Goal: Task Accomplishment & Management: Use online tool/utility

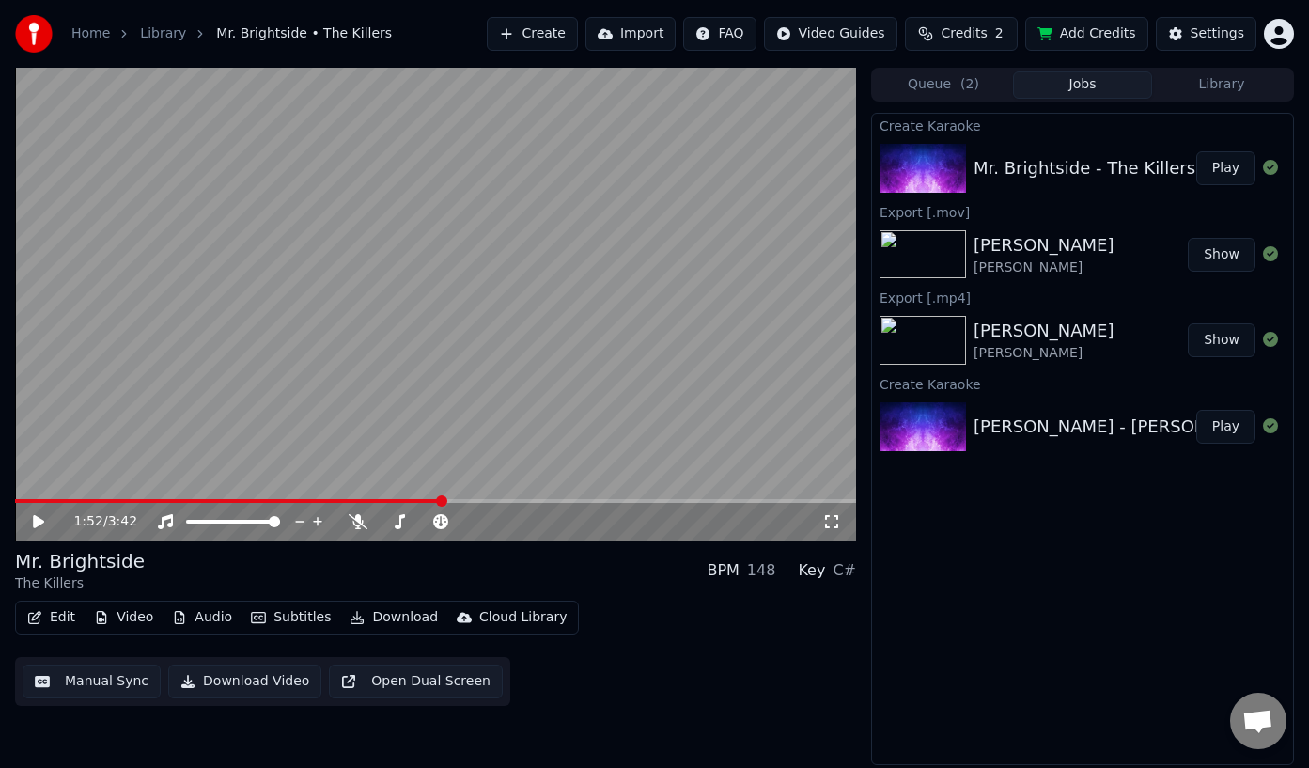
click at [961, 77] on span "( 2 )" at bounding box center [970, 84] width 19 height 19
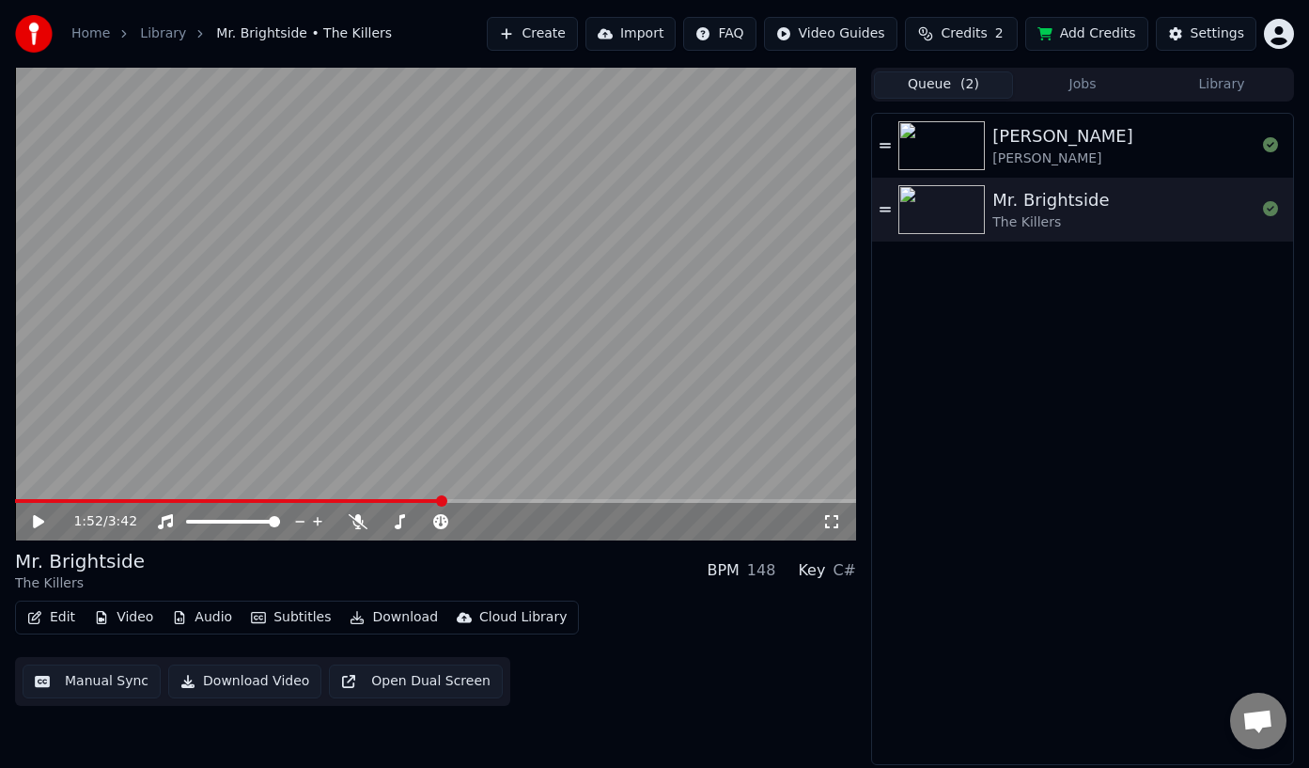
click at [1089, 72] on button "Jobs" at bounding box center [1082, 84] width 139 height 27
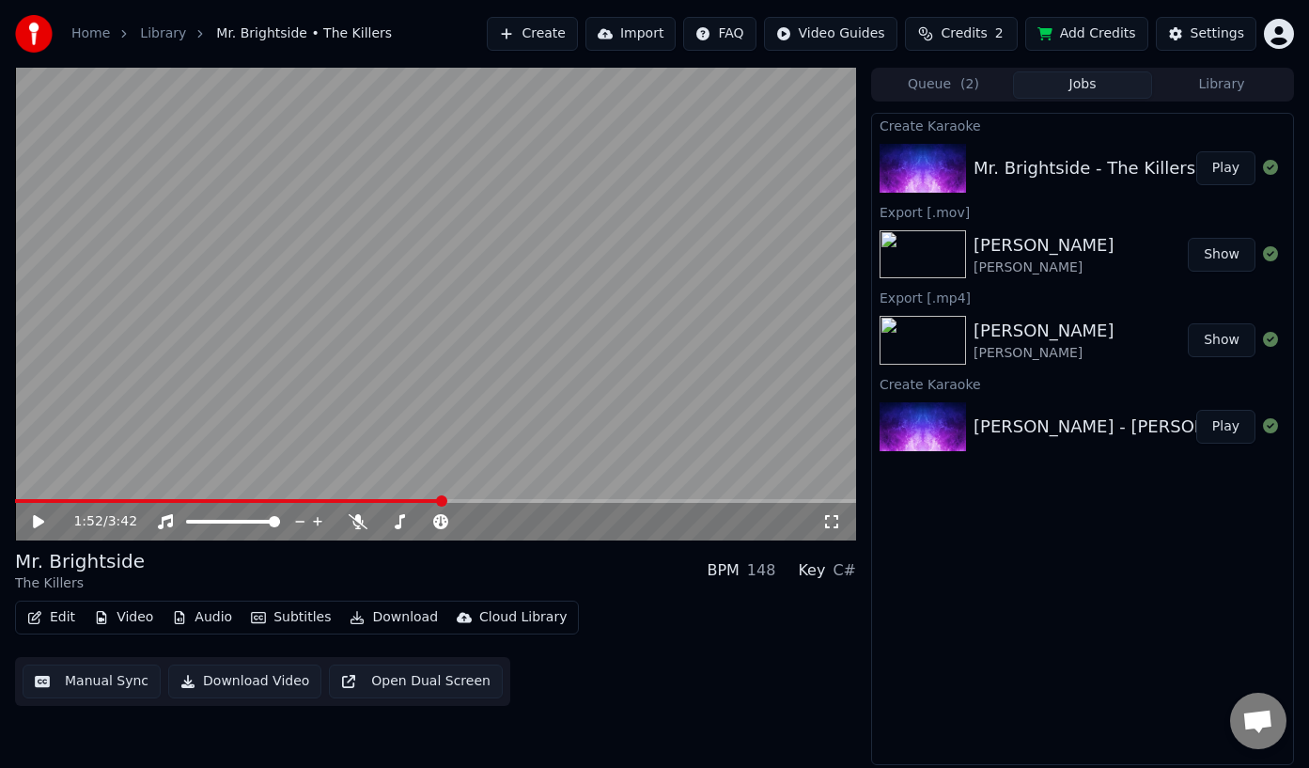
drag, startPoint x: 81, startPoint y: 503, endPoint x: 32, endPoint y: 502, distance: 48.9
click at [33, 502] on div "1:52 / 3:42" at bounding box center [435, 519] width 841 height 41
click at [31, 502] on span at bounding box center [229, 501] width 428 height 4
click at [34, 521] on icon at bounding box center [38, 521] width 11 height 13
click at [39, 520] on icon at bounding box center [51, 521] width 43 height 15
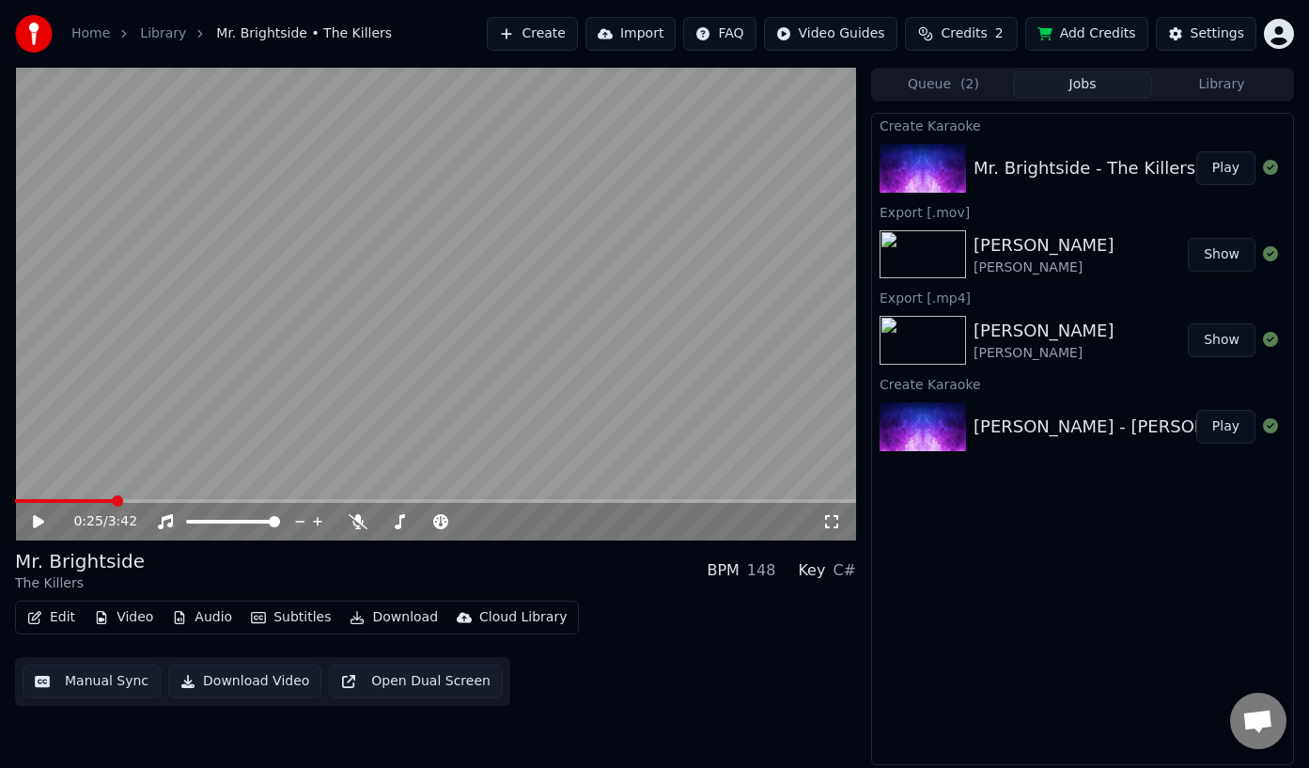
click at [399, 618] on button "Download" at bounding box center [393, 617] width 103 height 26
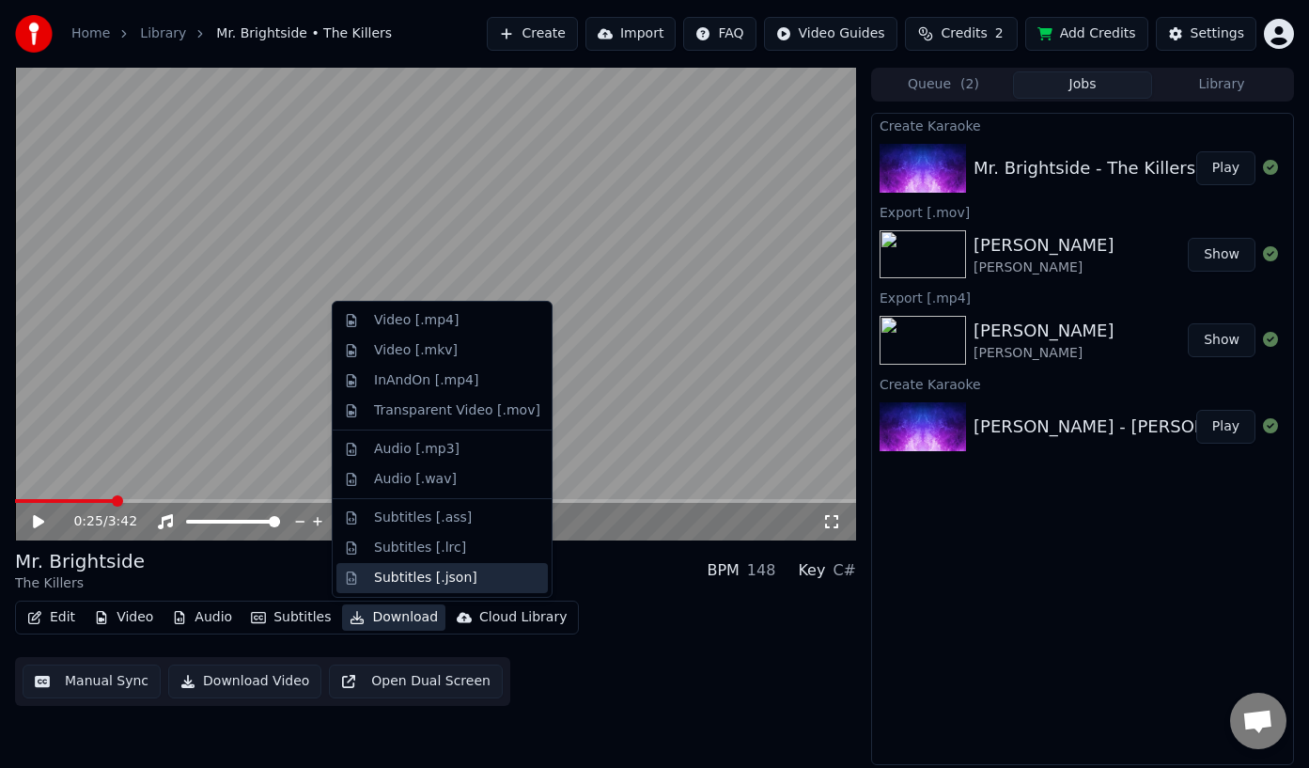
click at [406, 584] on div "Subtitles [.json]" at bounding box center [425, 578] width 103 height 19
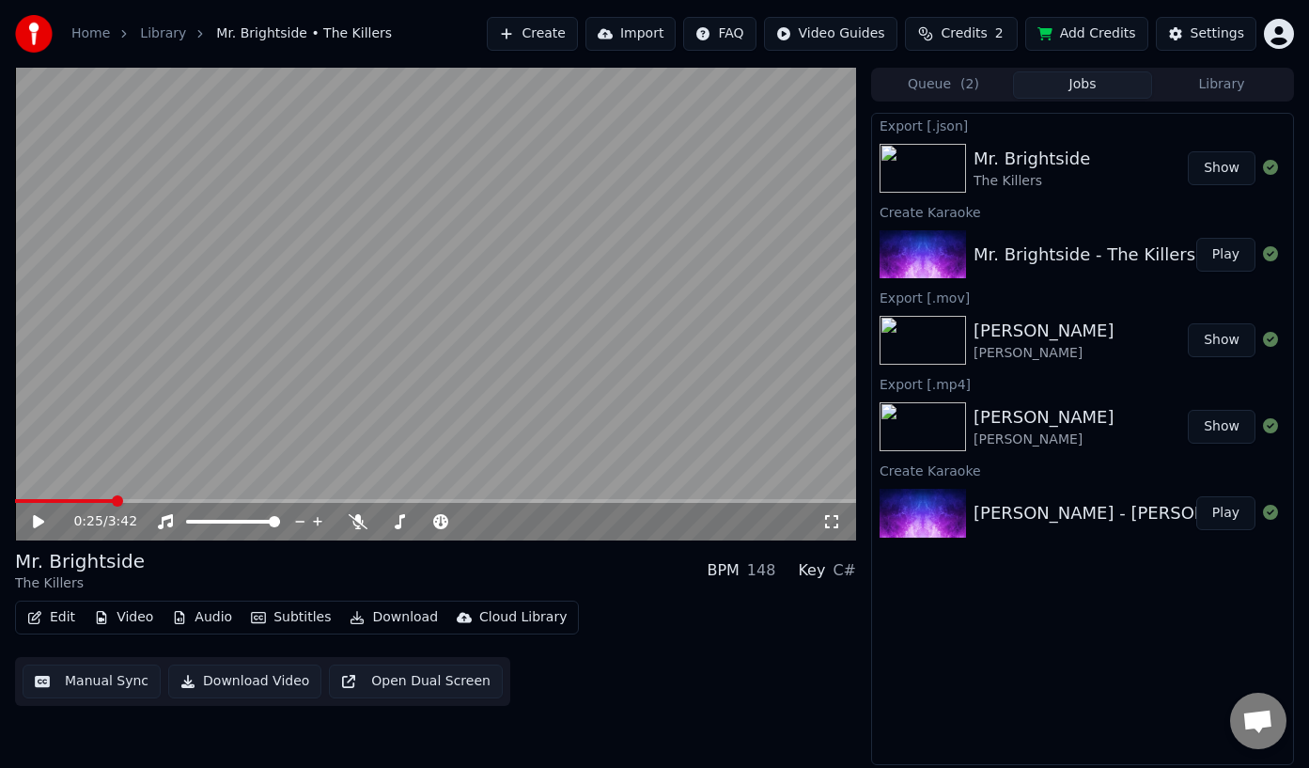
click at [961, 83] on span "( 2 )" at bounding box center [970, 84] width 19 height 19
click at [1082, 84] on button "Jobs" at bounding box center [1082, 84] width 139 height 27
click at [1010, 164] on div "Mr. Brightside" at bounding box center [1032, 159] width 117 height 26
click at [392, 615] on button "Download" at bounding box center [393, 617] width 103 height 26
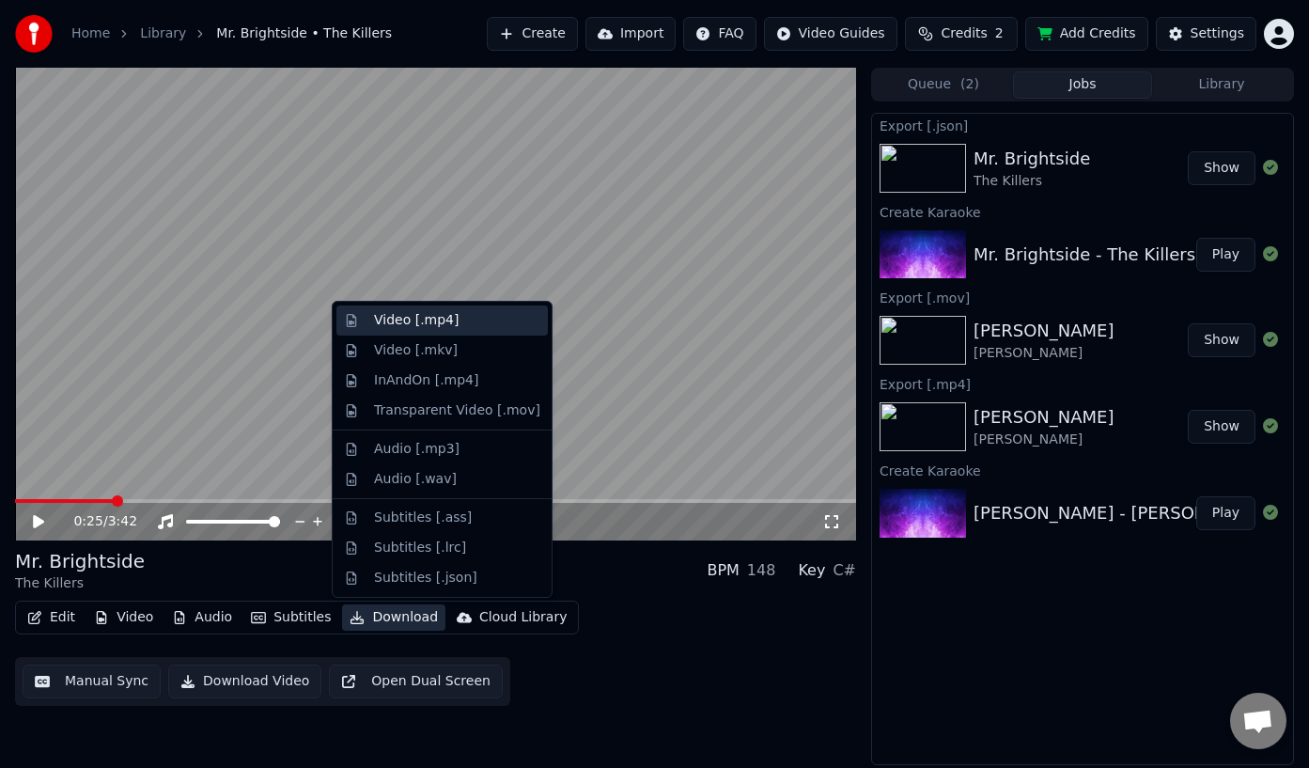
click at [415, 321] on div "Video [.mp4]" at bounding box center [416, 320] width 85 height 19
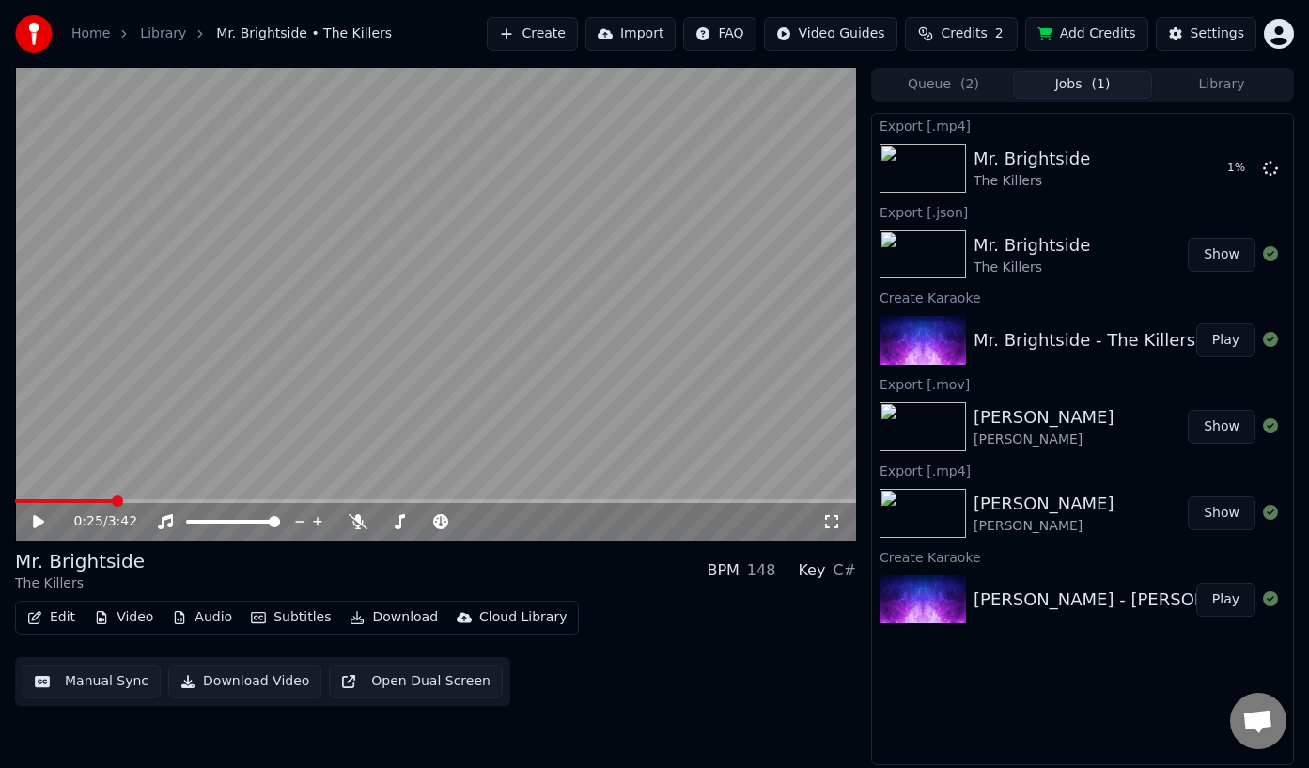
click at [62, 621] on button "Edit" at bounding box center [51, 617] width 63 height 26
click at [63, 621] on button "Edit" at bounding box center [51, 617] width 63 height 26
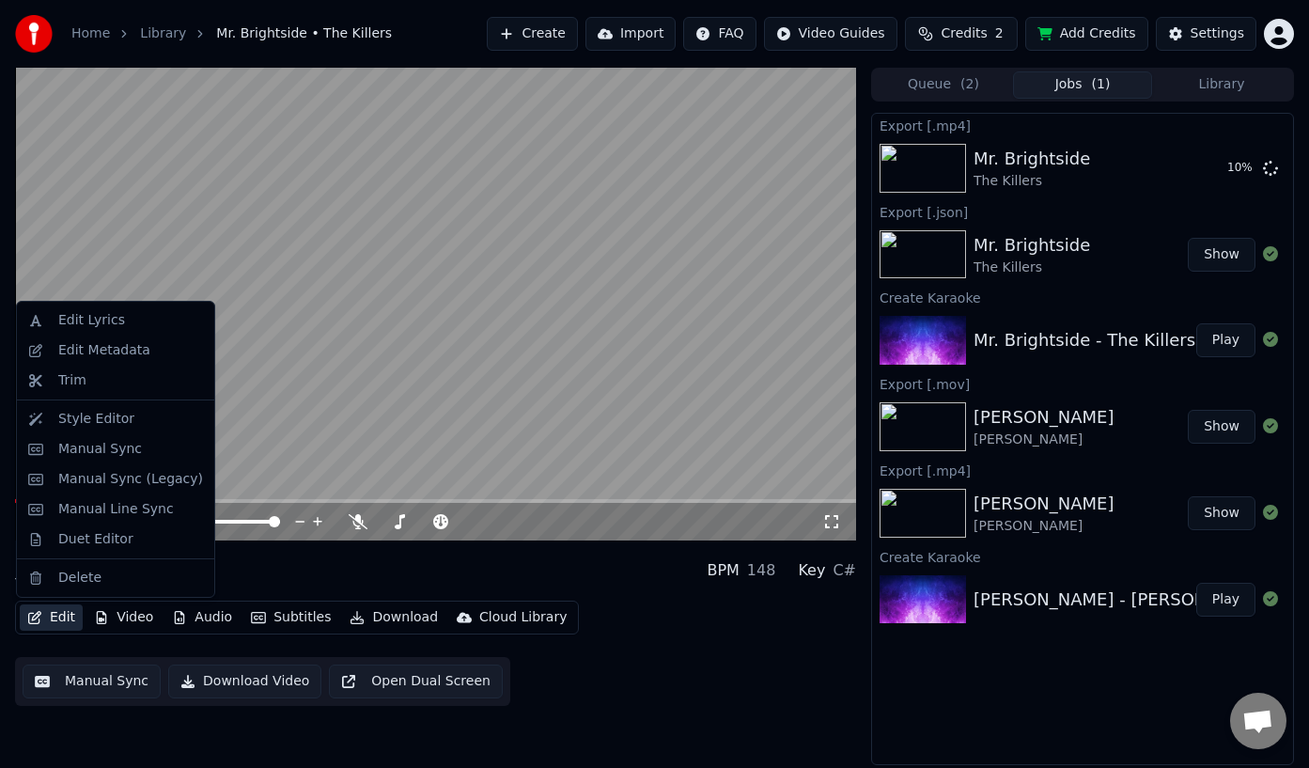
click at [63, 621] on button "Edit" at bounding box center [51, 617] width 63 height 26
click at [93, 418] on div "Style Editor" at bounding box center [96, 419] width 76 height 19
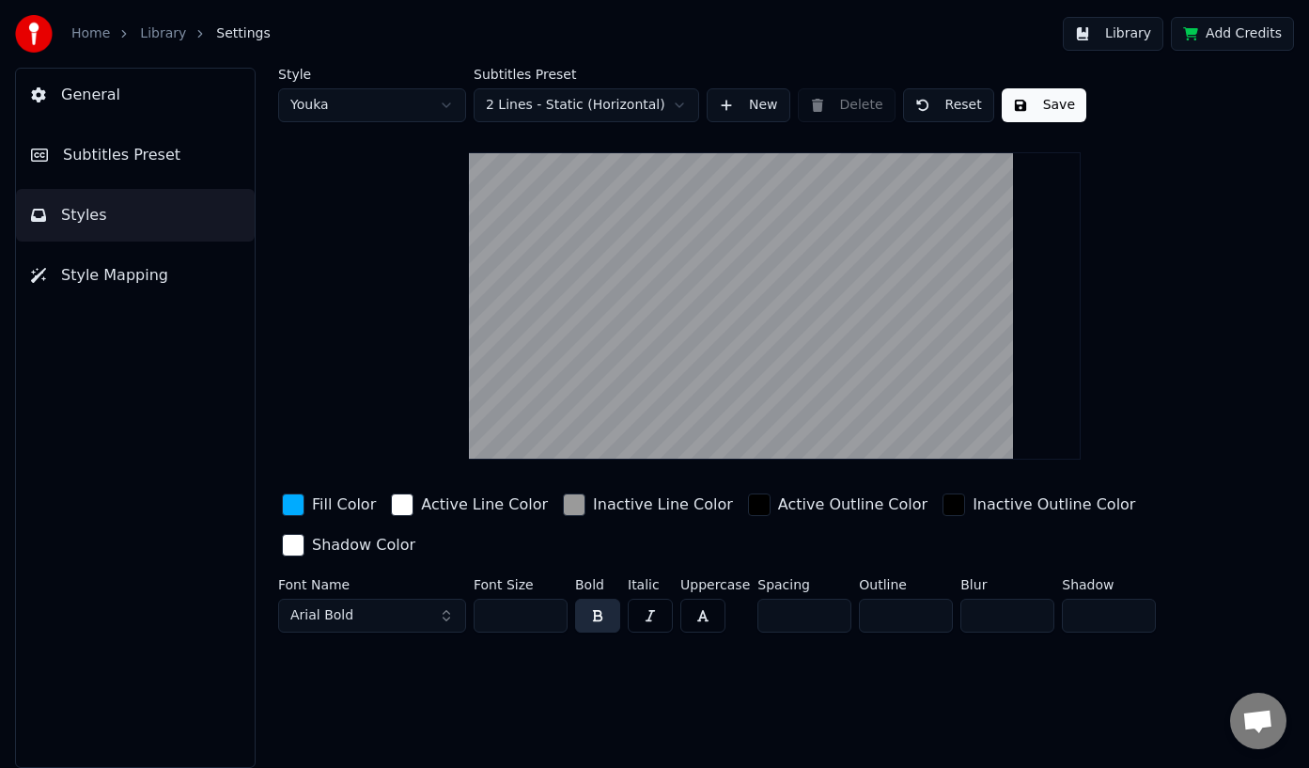
click at [84, 276] on span "Style Mapping" at bounding box center [114, 275] width 107 height 23
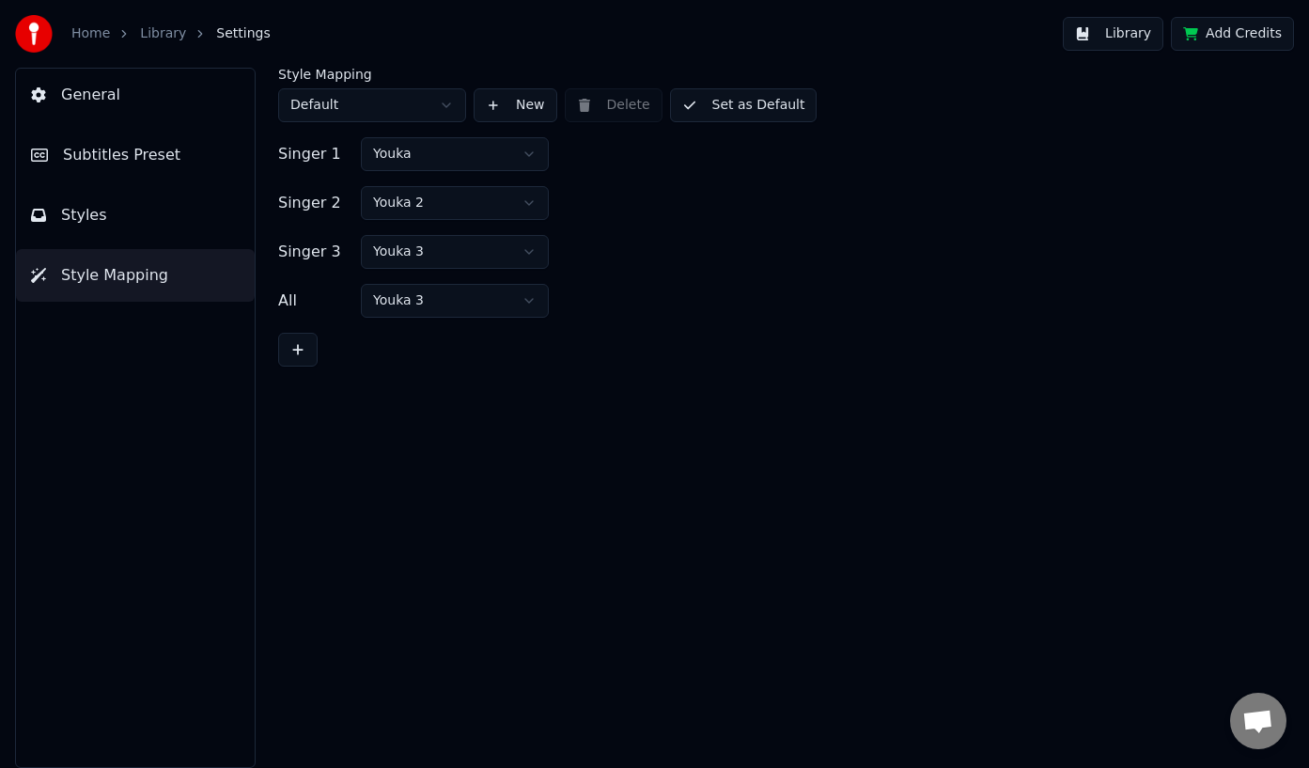
click at [157, 121] on div "General Subtitles Preset Styles Style Mapping" at bounding box center [135, 418] width 241 height 700
click at [119, 163] on span "Subtitles Preset" at bounding box center [121, 155] width 117 height 23
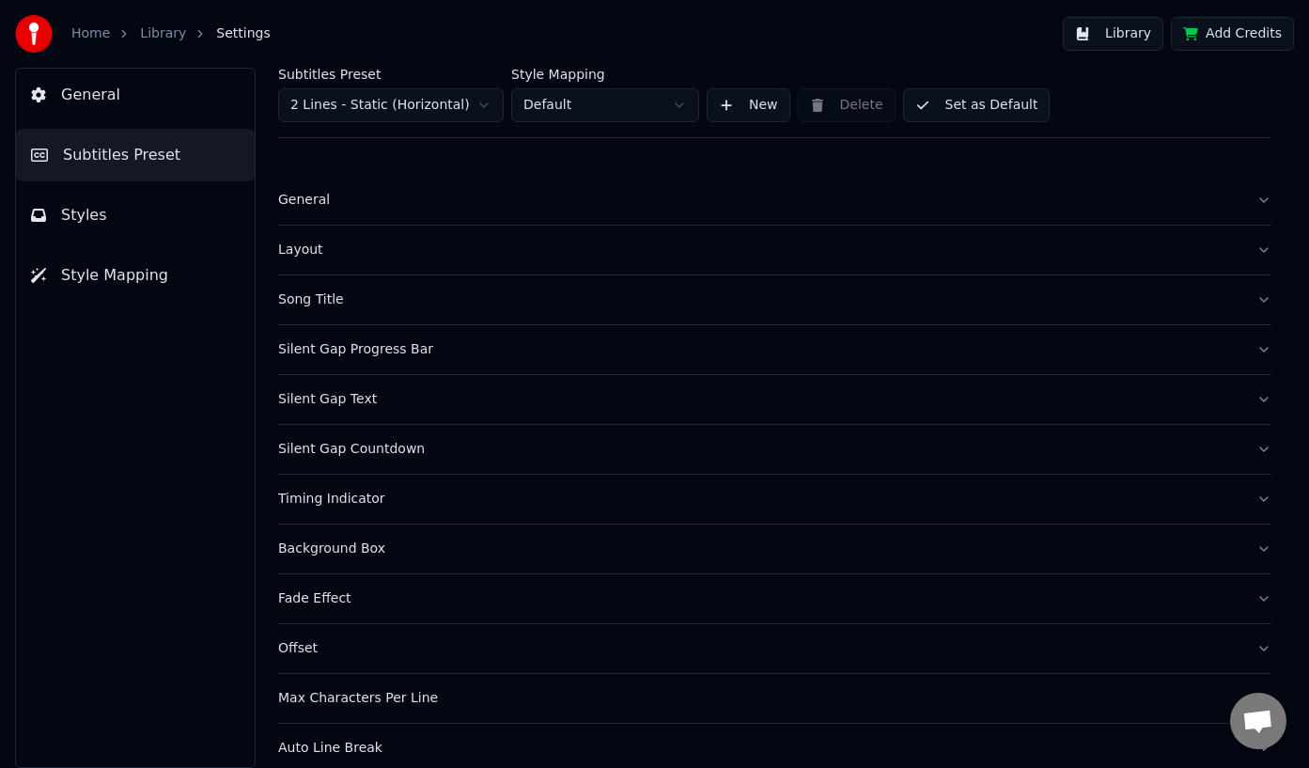
click at [115, 95] on button "General" at bounding box center [135, 95] width 239 height 53
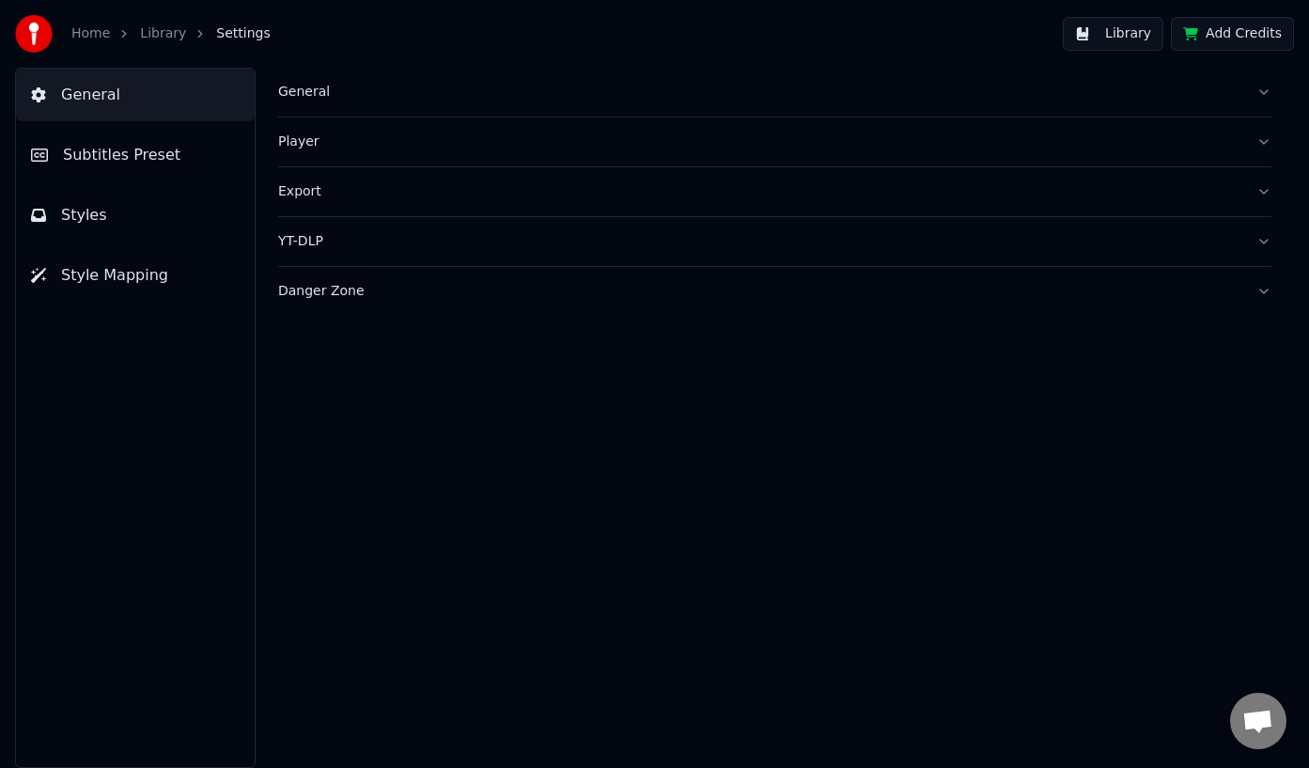
click at [1100, 30] on button "Library" at bounding box center [1113, 34] width 101 height 34
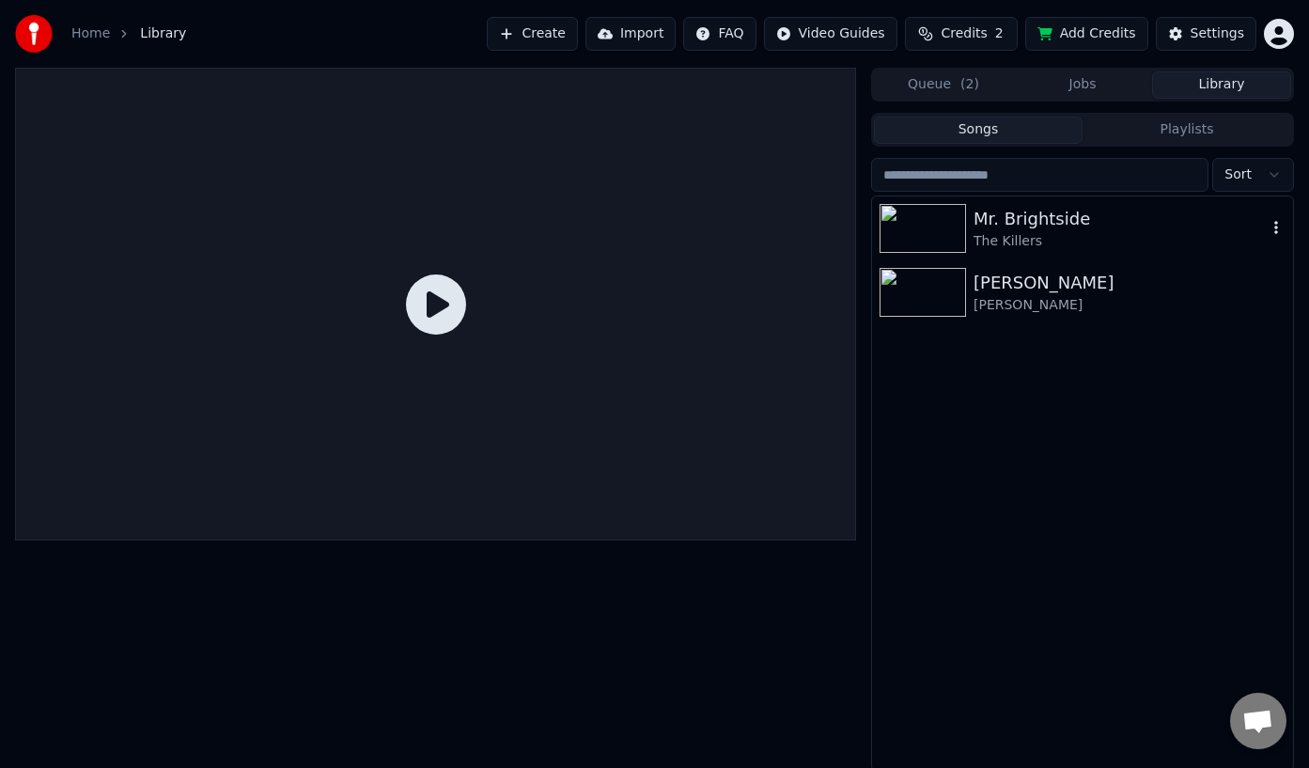
click at [1083, 220] on div "Mr. Brightside" at bounding box center [1120, 219] width 293 height 26
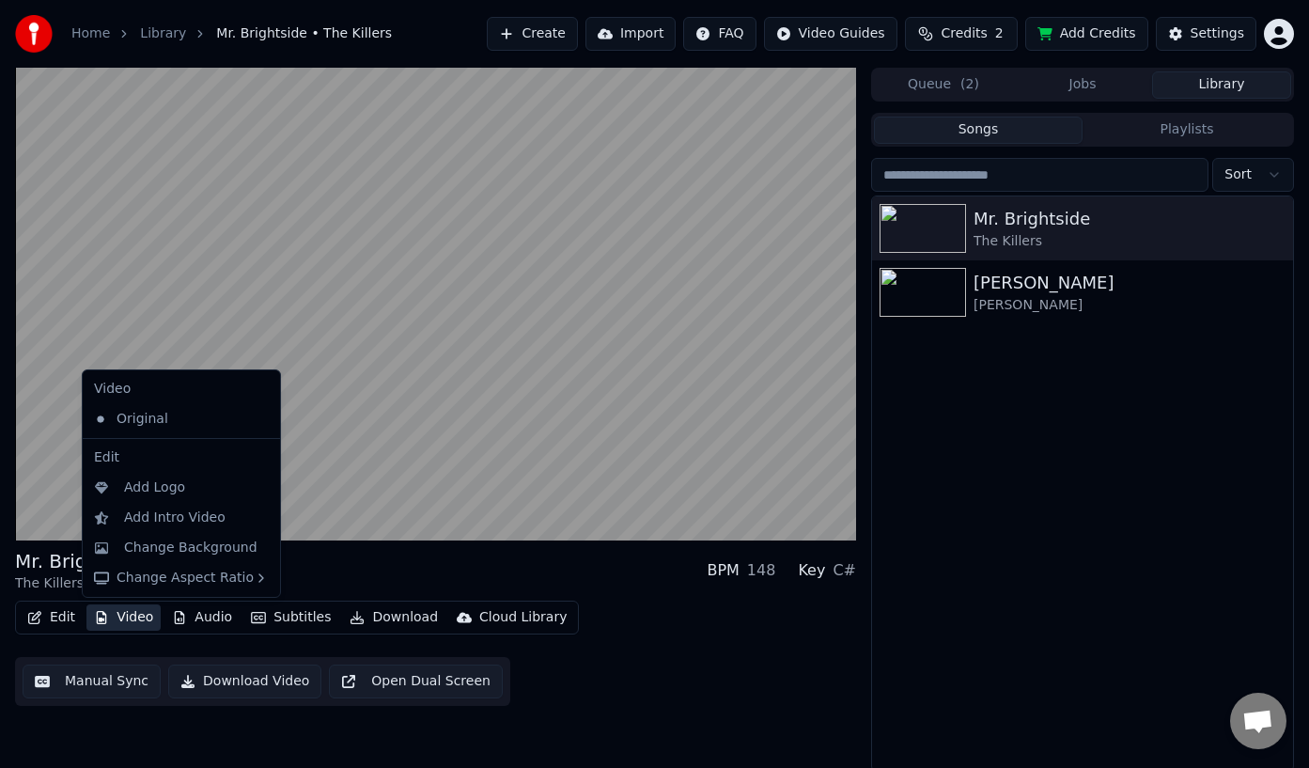
click at [134, 621] on button "Video" at bounding box center [123, 617] width 74 height 26
click at [164, 556] on div "Change Background" at bounding box center [190, 548] width 133 height 19
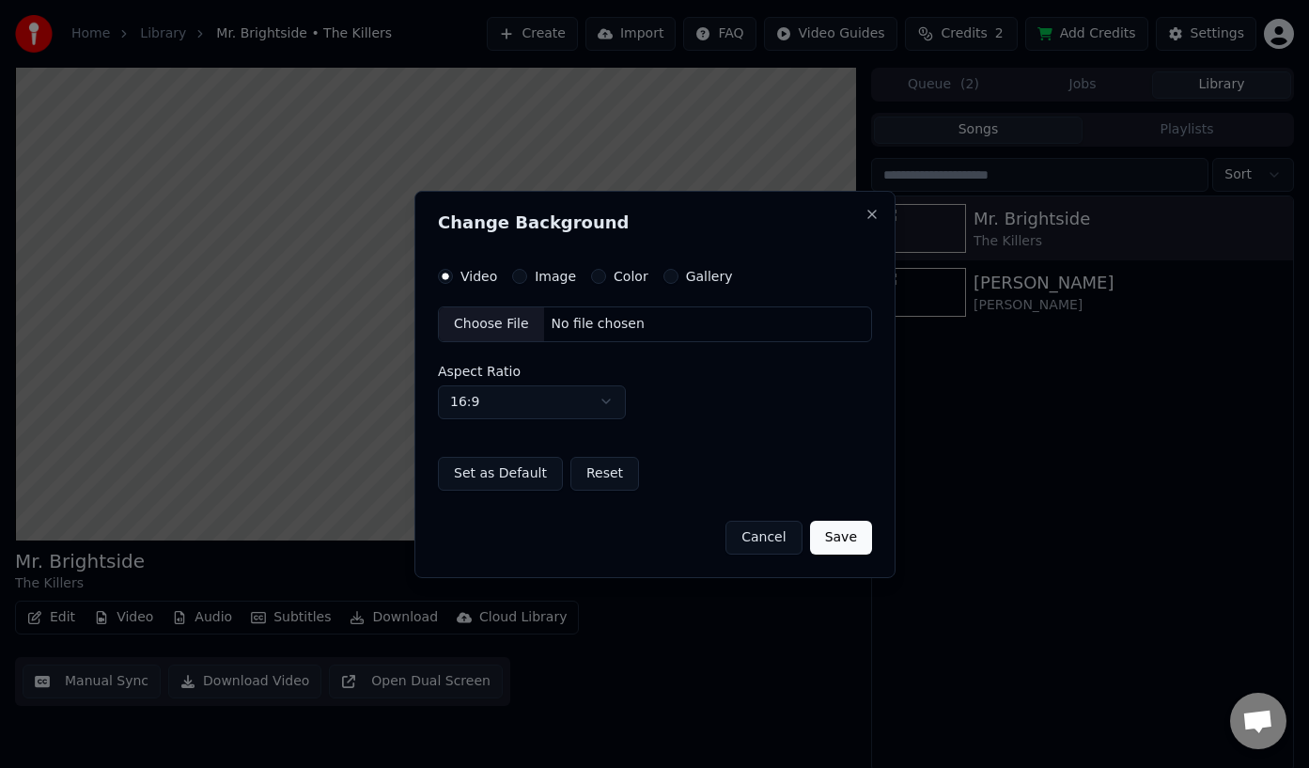
click at [623, 282] on label "Color" at bounding box center [631, 276] width 35 height 13
click at [606, 282] on button "Color" at bounding box center [598, 276] width 15 height 15
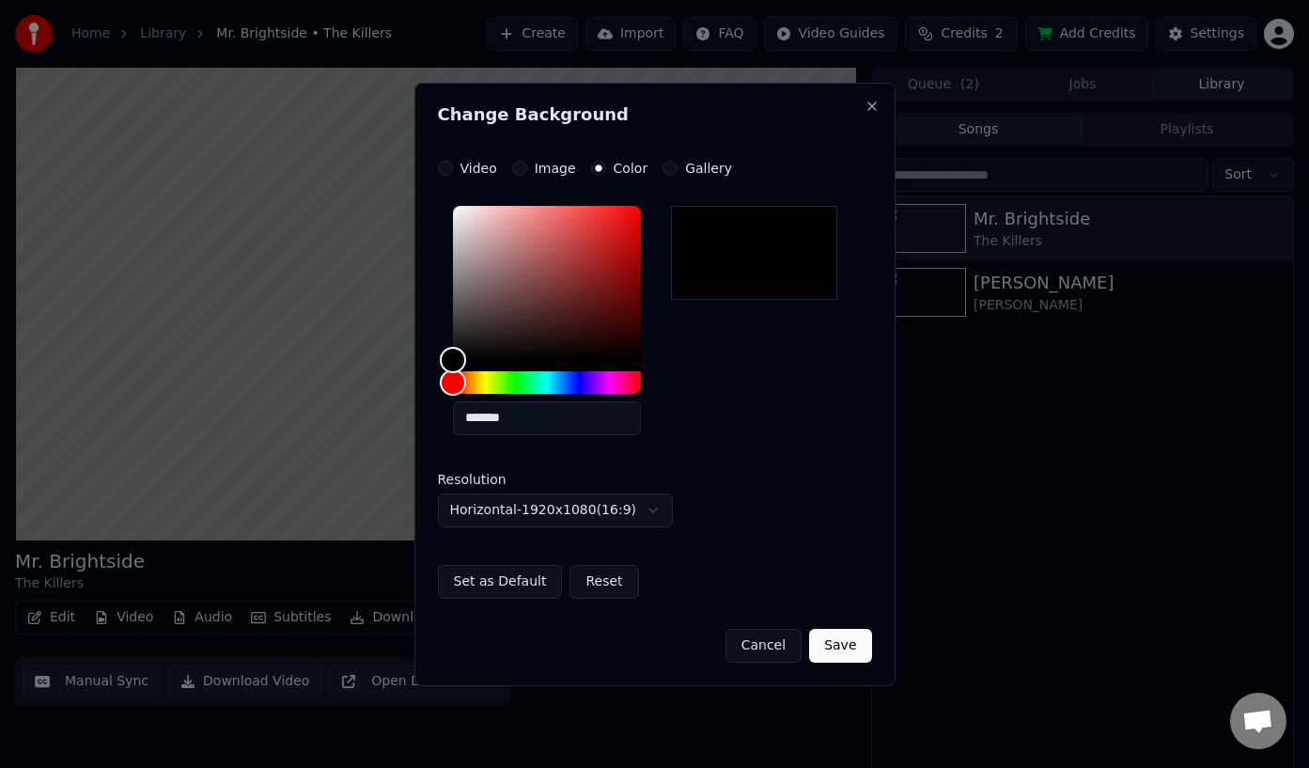
drag, startPoint x: 731, startPoint y: 167, endPoint x: 720, endPoint y: 166, distance: 11.3
click at [731, 167] on div "Video Image Color Gallery" at bounding box center [655, 168] width 434 height 15
click at [701, 168] on label "Gallery" at bounding box center [708, 168] width 47 height 13
click at [678, 168] on button "Gallery" at bounding box center [670, 168] width 15 height 15
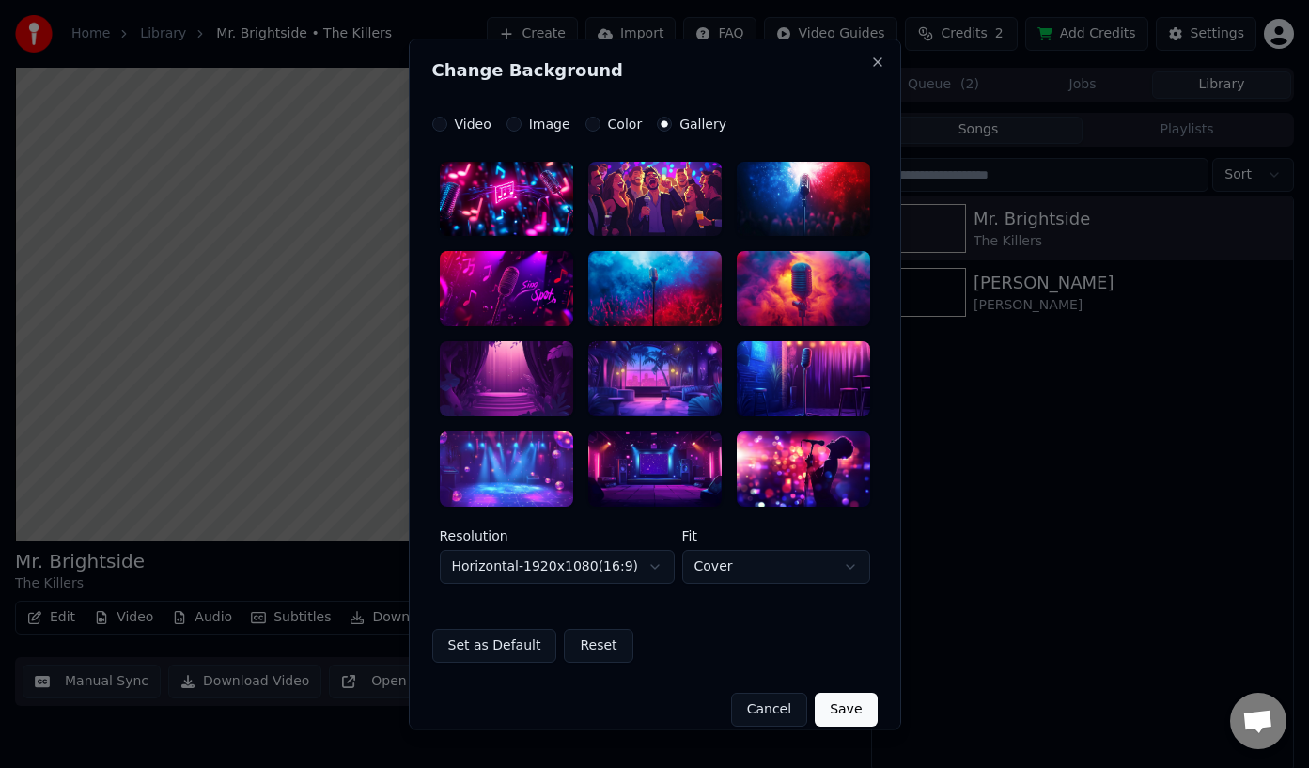
click at [469, 129] on label "Video" at bounding box center [473, 123] width 37 height 13
click at [447, 129] on button "Video" at bounding box center [439, 124] width 15 height 15
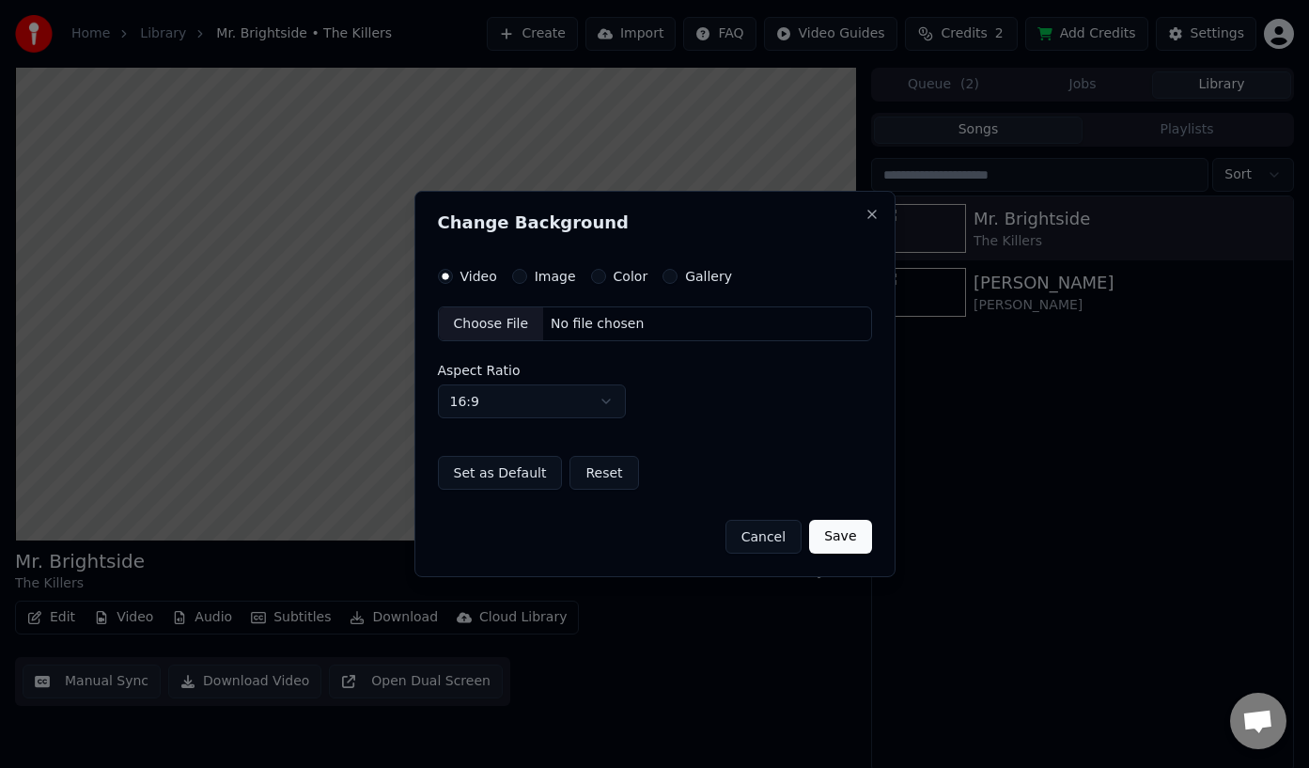
click at [547, 274] on label "Image" at bounding box center [555, 276] width 41 height 13
click at [527, 274] on button "Image" at bounding box center [519, 276] width 15 height 15
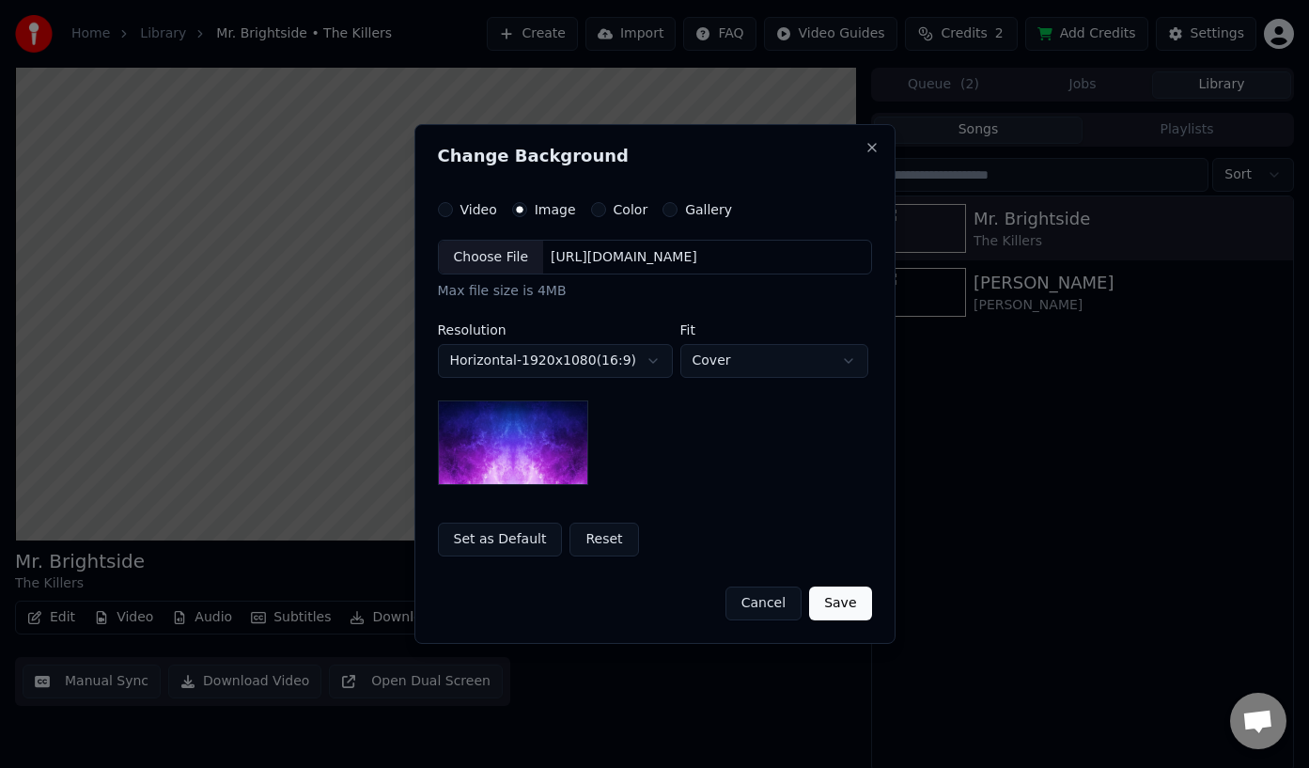
click at [626, 213] on label "Color" at bounding box center [631, 209] width 35 height 13
click at [606, 213] on button "Color" at bounding box center [598, 209] width 15 height 15
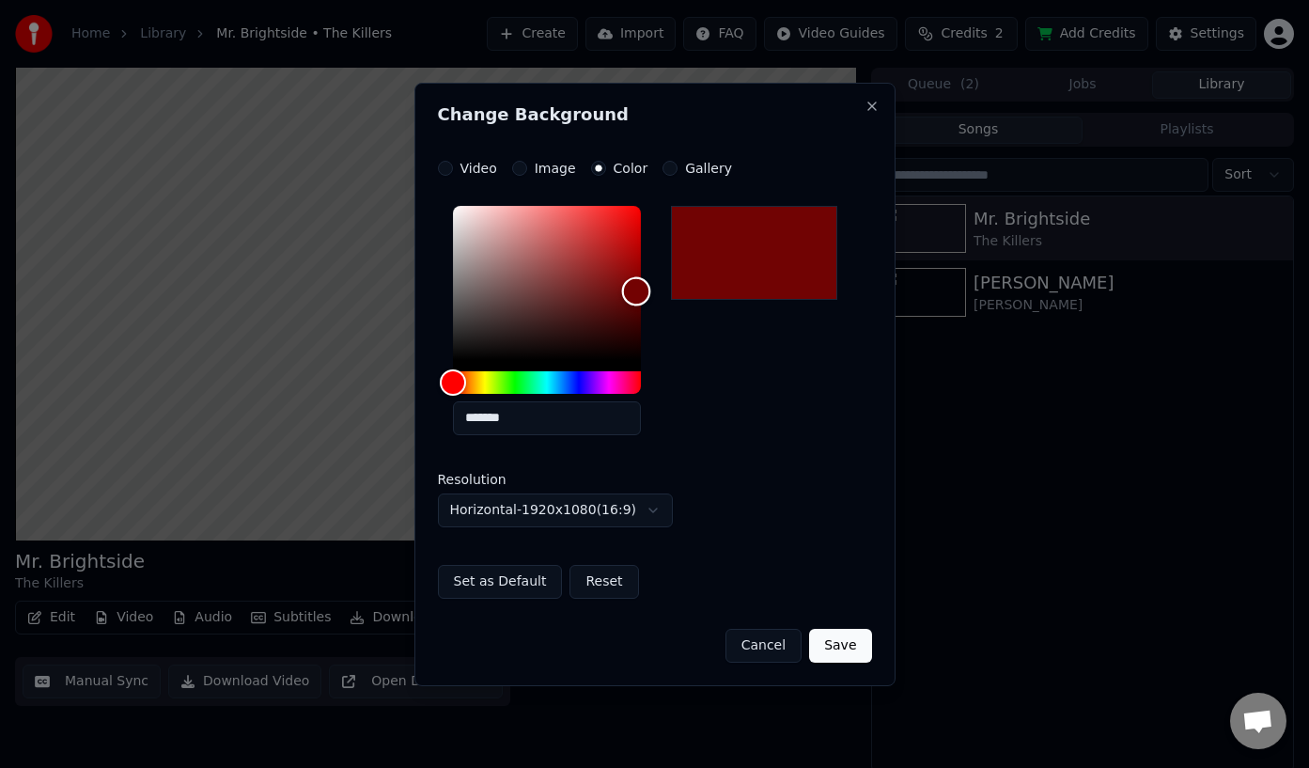
type input "*******"
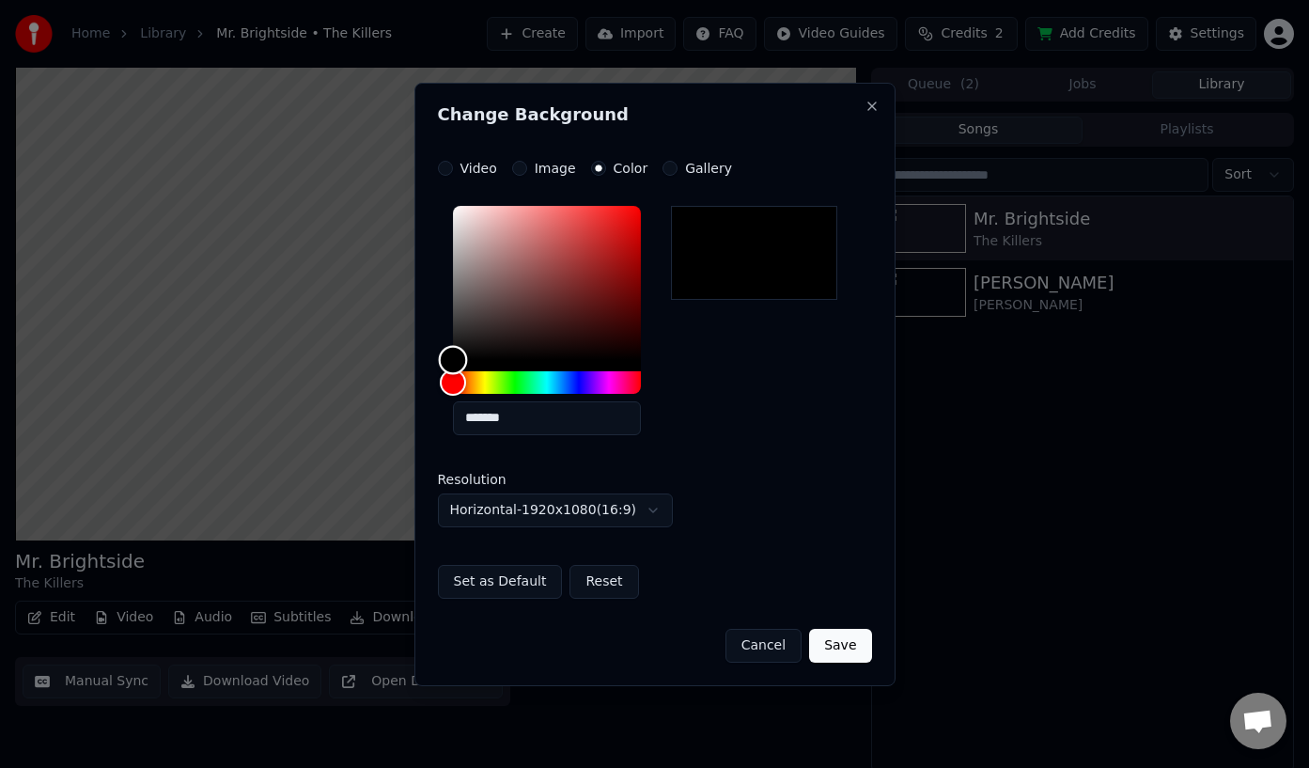
drag, startPoint x: 468, startPoint y: 254, endPoint x: 382, endPoint y: 402, distance: 171.9
click at [387, 402] on body "**********" at bounding box center [654, 384] width 1309 height 768
click at [869, 105] on button "Close" at bounding box center [872, 106] width 15 height 15
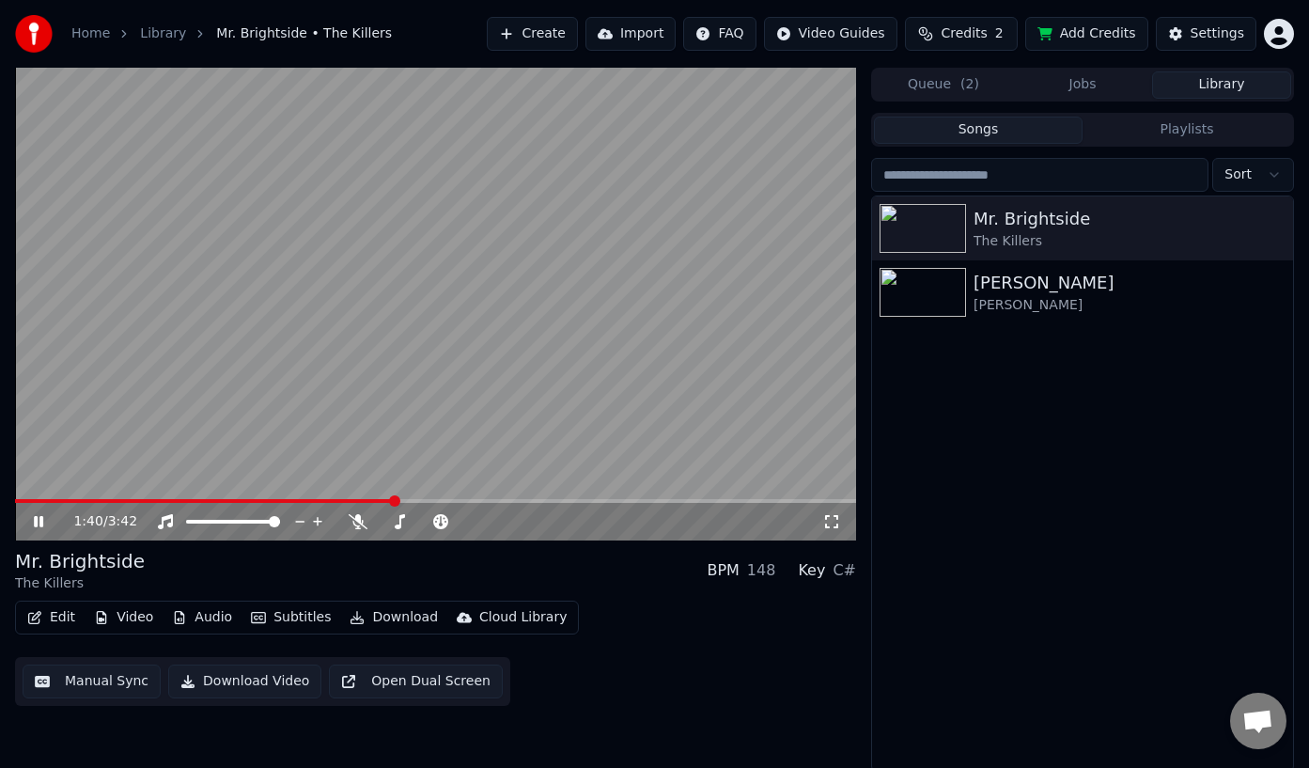
click at [40, 525] on icon at bounding box center [38, 521] width 9 height 11
